Goal: Transaction & Acquisition: Purchase product/service

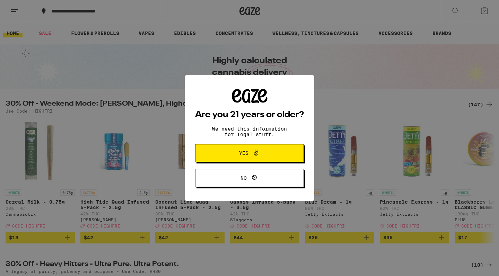
click at [247, 152] on span "Yes" at bounding box center [243, 153] width 9 height 5
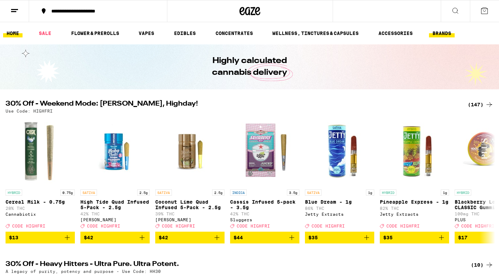
click at [447, 35] on link "BRANDS" at bounding box center [442, 33] width 26 height 8
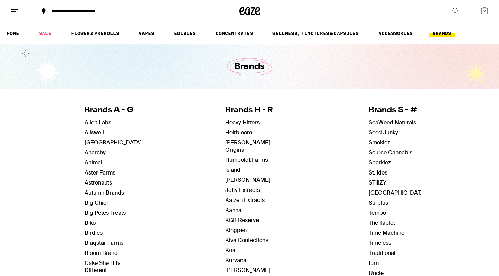
click at [456, 10] on icon at bounding box center [455, 11] width 8 height 8
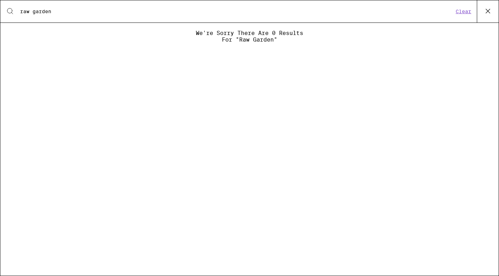
type input "raw garden"
click at [490, 7] on icon at bounding box center [487, 11] width 10 height 10
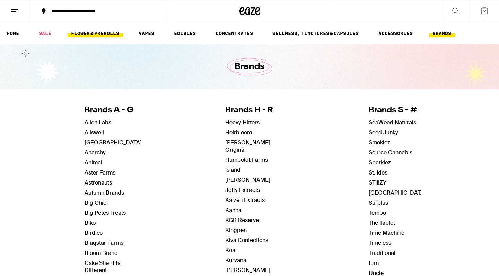
click at [88, 34] on link "FLOWER & PREROLLS" at bounding box center [95, 33] width 55 height 8
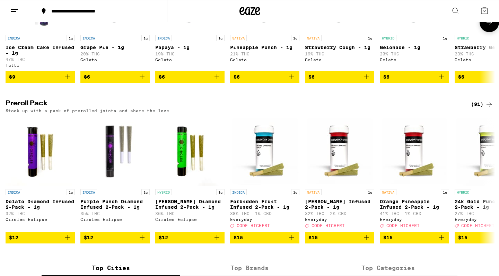
scroll to position [485, 0]
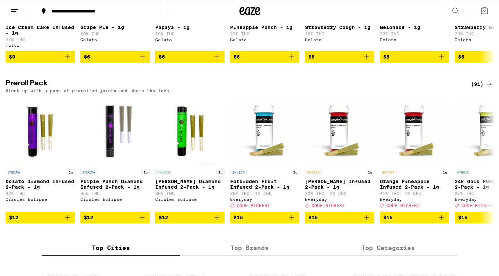
click at [477, 88] on div "(91)" at bounding box center [482, 84] width 23 height 8
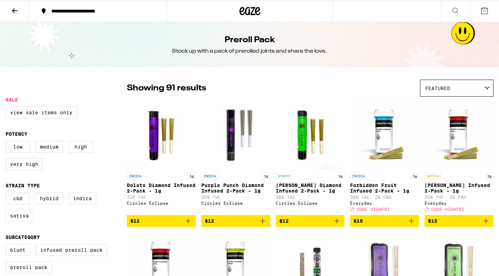
click at [455, 91] on div "Featured" at bounding box center [456, 88] width 73 height 16
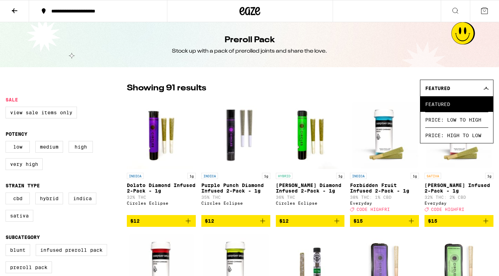
click at [379, 85] on div "Showing 91 results Featured Featured Price: Low to High Price: High to Low" at bounding box center [310, 88] width 366 height 17
click at [30, 168] on label "Very High" at bounding box center [24, 164] width 37 height 12
click at [7, 142] on input "Very High" at bounding box center [7, 142] width 0 height 0
checkbox input "true"
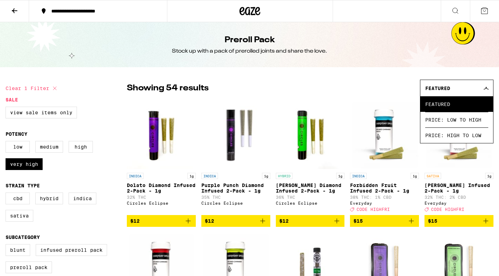
click at [486, 89] on icon at bounding box center [486, 88] width 6 height 3
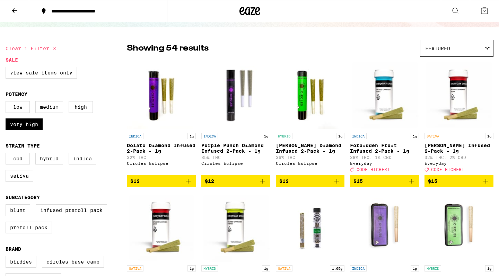
scroll to position [45, 0]
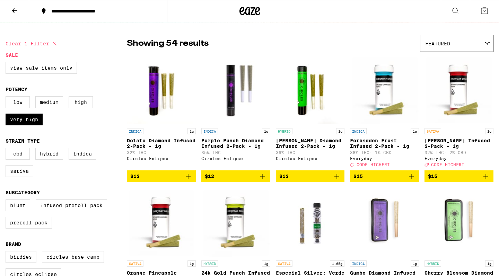
click at [82, 103] on label "High" at bounding box center [81, 102] width 24 height 12
click at [7, 98] on input "High" at bounding box center [7, 97] width 0 height 0
checkbox input "true"
click at [50, 156] on label "Hybrid" at bounding box center [49, 154] width 28 height 12
click at [7, 149] on input "Hybrid" at bounding box center [7, 149] width 0 height 0
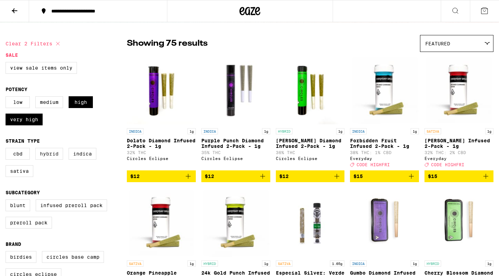
checkbox input "true"
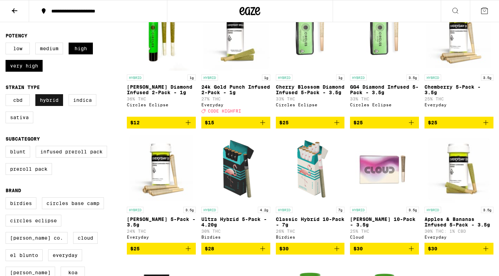
scroll to position [99, 0]
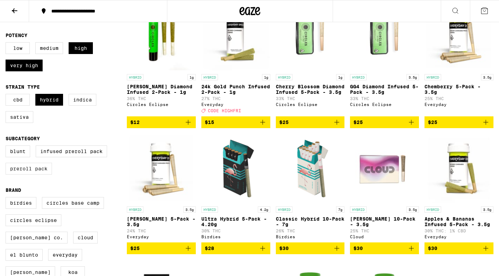
click at [39, 175] on label "Preroll Pack" at bounding box center [29, 169] width 46 height 12
click at [7, 147] on input "Preroll Pack" at bounding box center [7, 147] width 0 height 0
checkbox input "true"
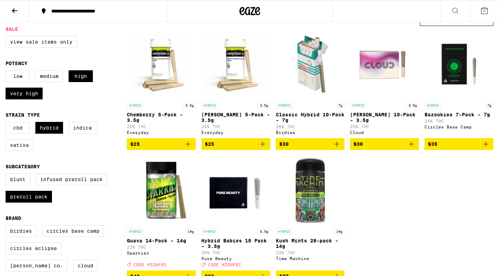
scroll to position [71, 0]
click at [66, 185] on label "Infused Preroll Pack" at bounding box center [71, 180] width 71 height 12
click at [7, 175] on input "Infused Preroll Pack" at bounding box center [7, 175] width 0 height 0
checkbox input "true"
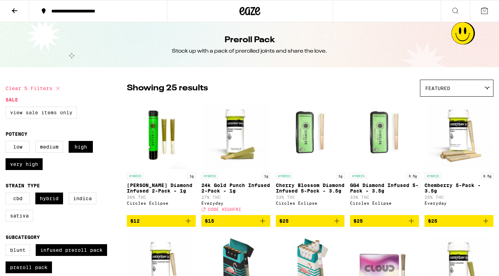
click at [53, 115] on label "View Sale Items Only" at bounding box center [41, 113] width 71 height 12
click at [7, 108] on input "View Sale Items Only" at bounding box center [7, 108] width 0 height 0
checkbox input "true"
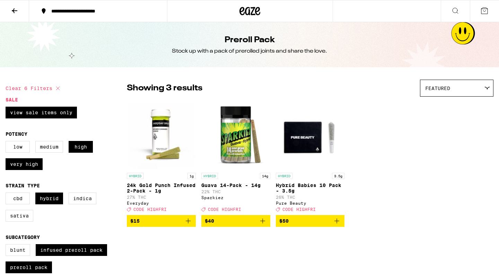
click at [16, 8] on icon at bounding box center [14, 11] width 8 height 8
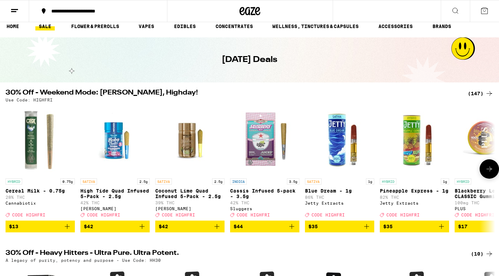
scroll to position [8, 0]
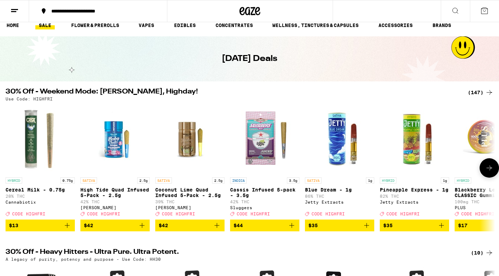
click at [484, 175] on button at bounding box center [488, 167] width 19 height 19
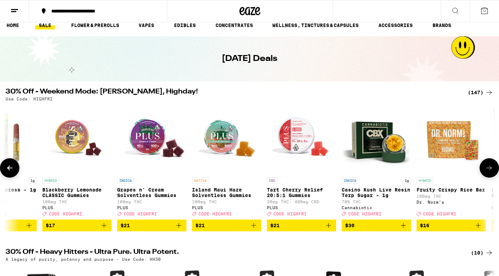
click at [484, 175] on button at bounding box center [488, 167] width 19 height 19
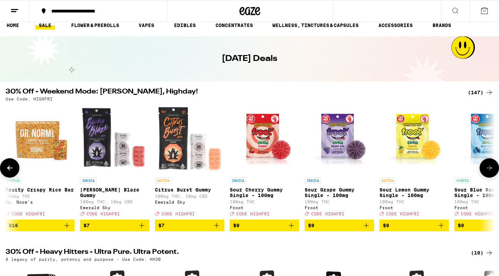
scroll to position [0, 824]
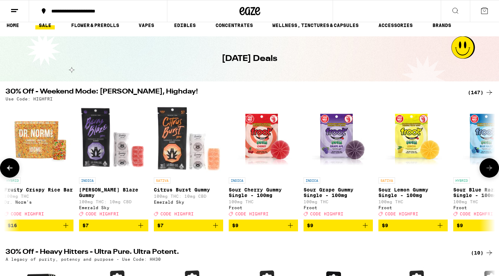
click at [484, 175] on button at bounding box center [488, 167] width 19 height 19
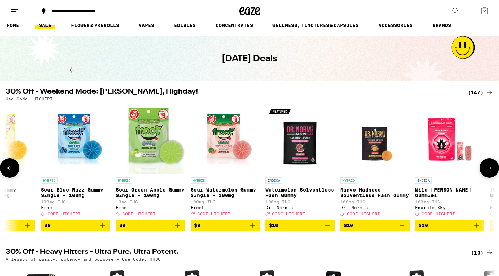
click at [484, 175] on button at bounding box center [488, 167] width 19 height 19
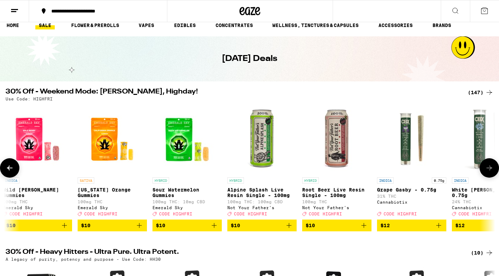
click at [484, 175] on button at bounding box center [488, 167] width 19 height 19
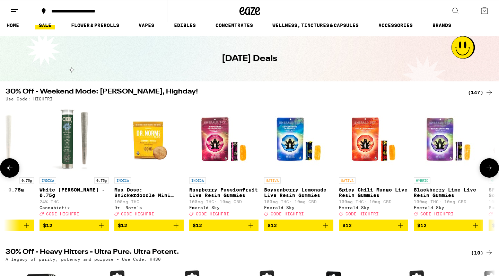
click at [484, 175] on button at bounding box center [488, 167] width 19 height 19
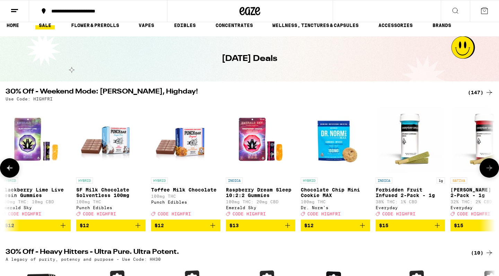
click at [484, 175] on button at bounding box center [488, 167] width 19 height 19
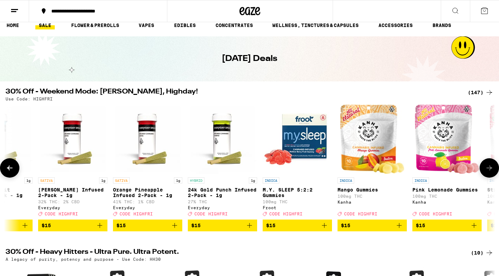
click at [484, 175] on button at bounding box center [488, 167] width 19 height 19
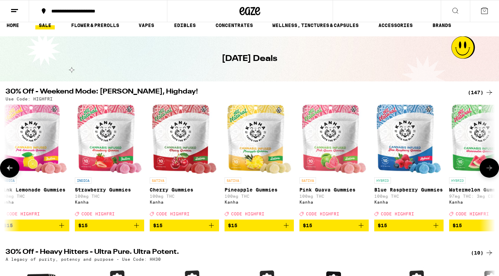
click at [484, 175] on button at bounding box center [488, 167] width 19 height 19
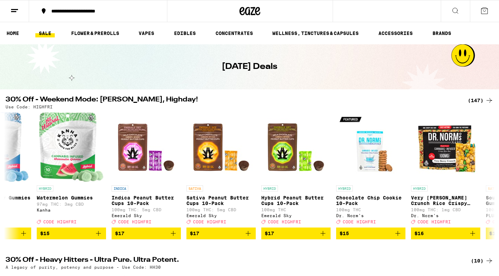
scroll to position [0, 0]
click at [476, 99] on div "(147)" at bounding box center [481, 100] width 26 height 8
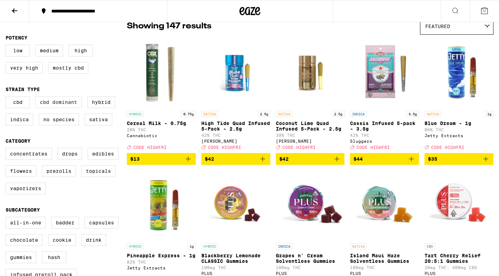
scroll to position [66, 0]
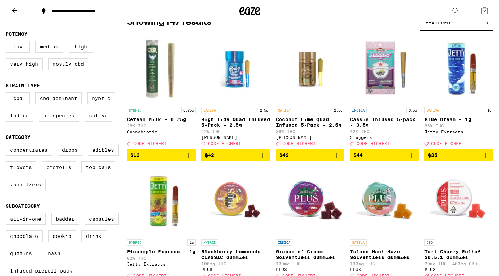
click at [55, 173] on label "Prerolls" at bounding box center [59, 167] width 34 height 12
click at [7, 145] on input "Prerolls" at bounding box center [7, 145] width 0 height 0
checkbox input "true"
